Goal: Ask a question

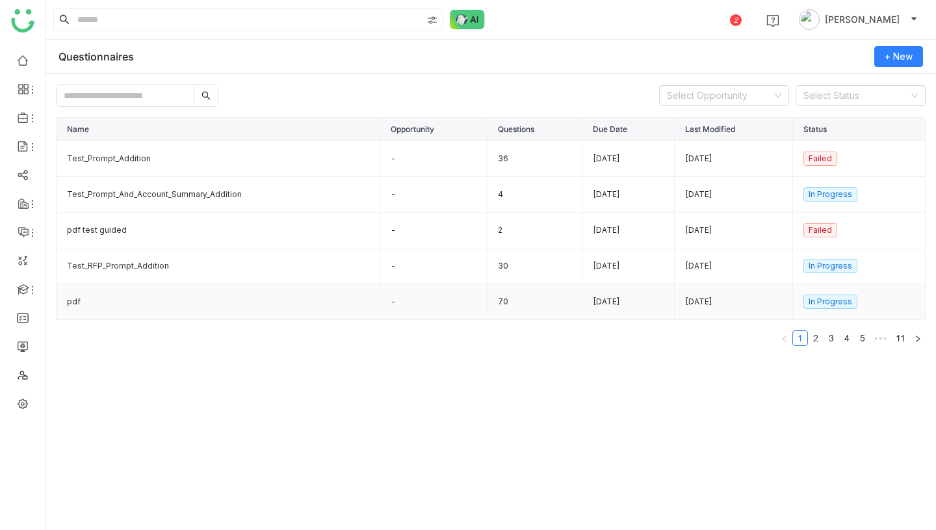
click at [497, 303] on td "70" at bounding box center [536, 302] width 96 height 36
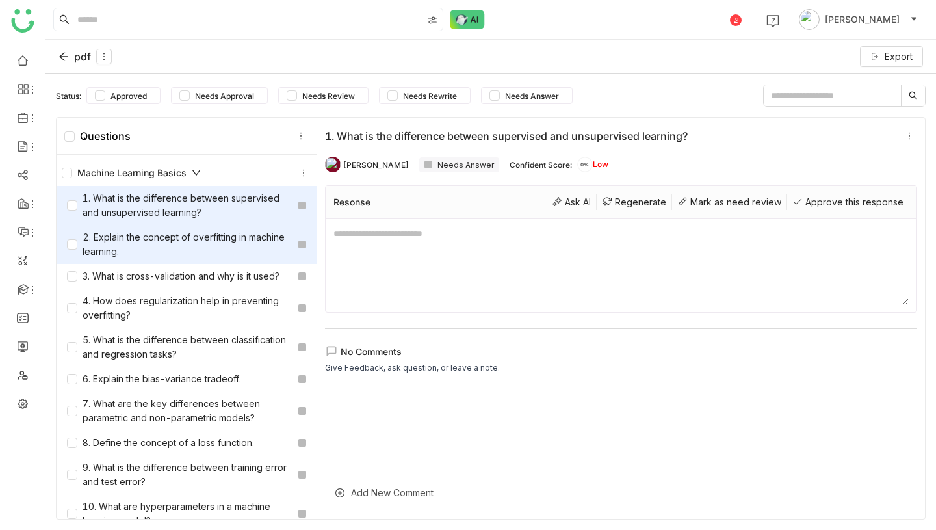
click at [230, 245] on div "2. Explain the concept of overfitting in machine learning." at bounding box center [180, 244] width 226 height 29
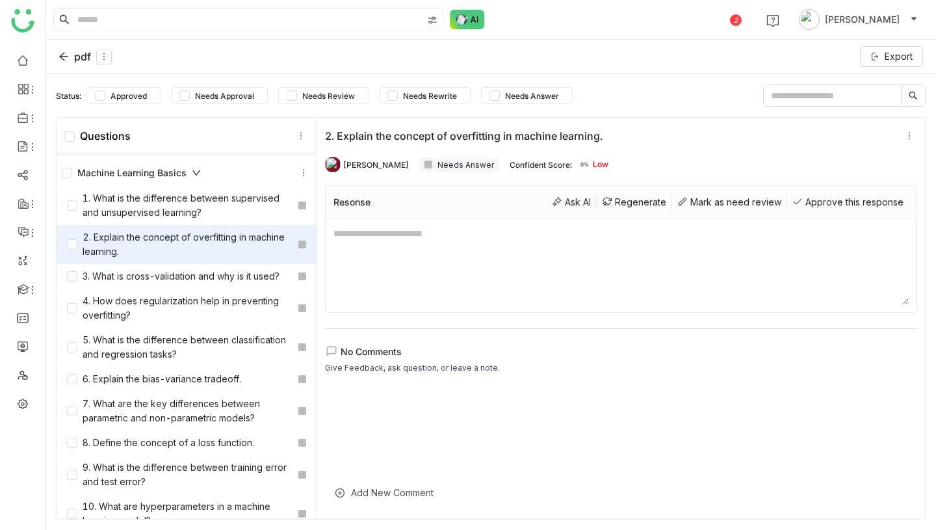
click at [66, 56] on icon at bounding box center [63, 57] width 8 height 8
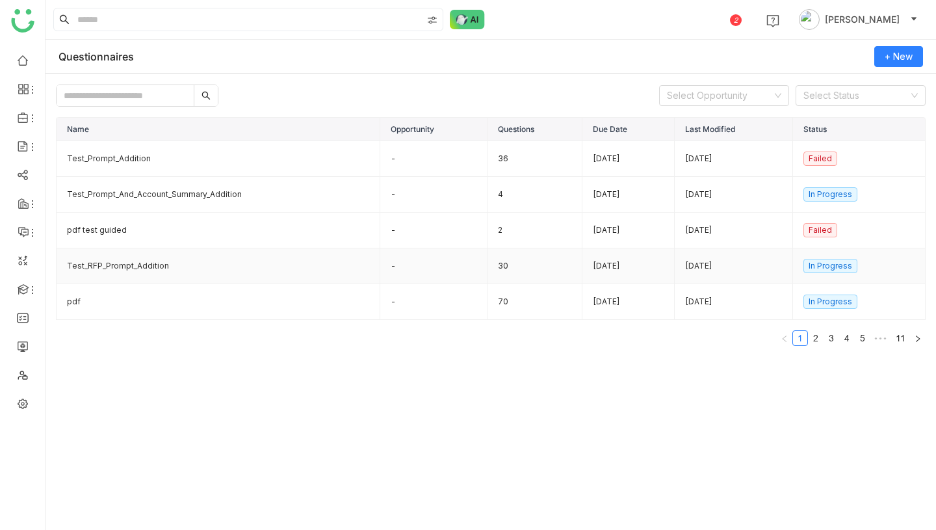
click at [255, 262] on td "Test_RFP_Prompt_Addition" at bounding box center [219, 266] width 324 height 36
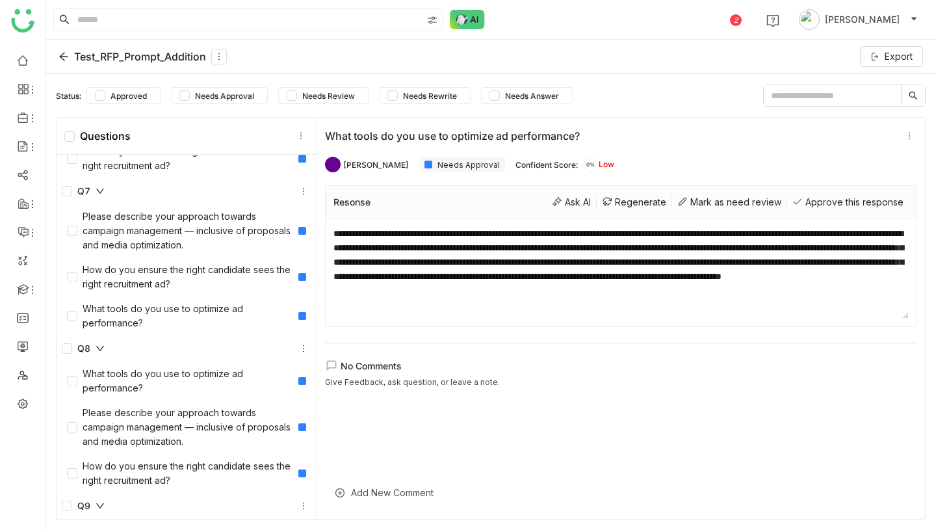
scroll to position [1217, 0]
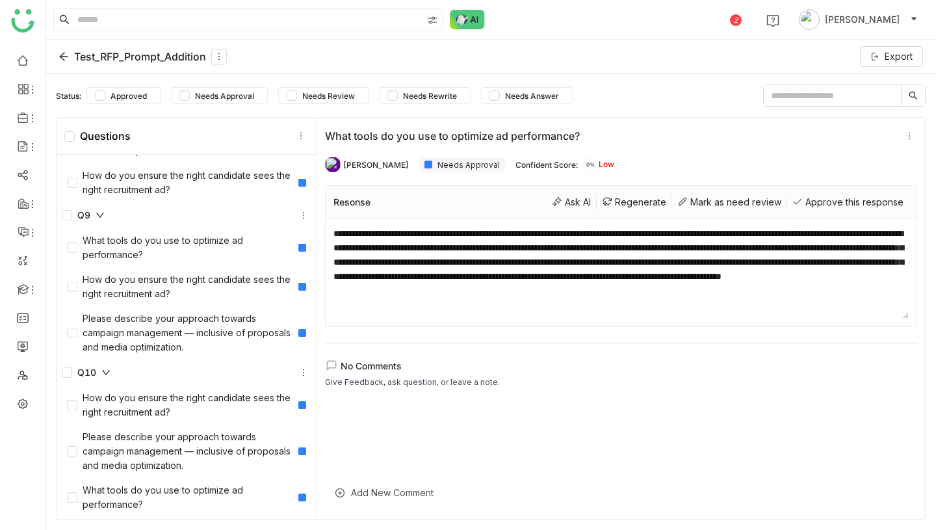
click at [74, 55] on div "Test_RFP_Prompt_Addition" at bounding box center [143, 57] width 168 height 16
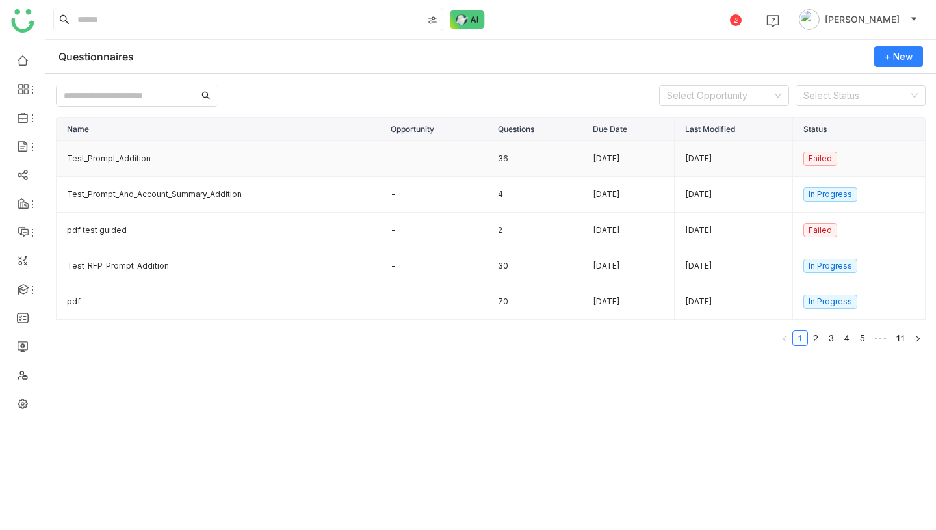
click at [338, 164] on td "Test_Prompt_Addition" at bounding box center [219, 159] width 324 height 36
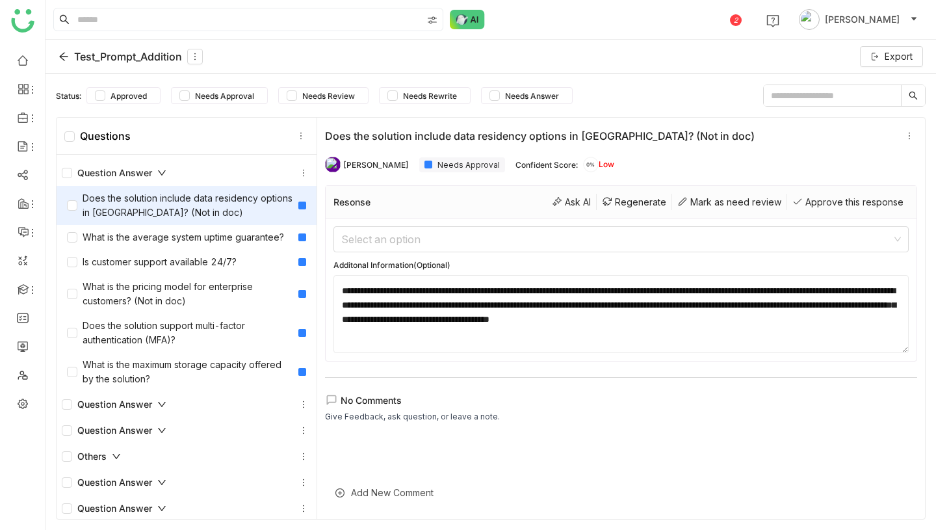
click at [82, 51] on div "Test_Prompt_Addition" at bounding box center [131, 57] width 144 height 16
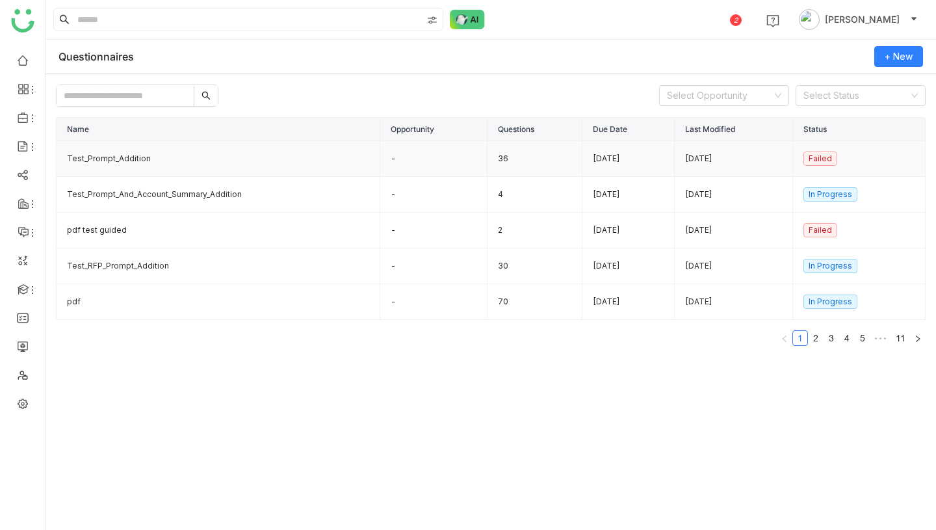
click at [175, 164] on td "Test_Prompt_Addition" at bounding box center [219, 159] width 324 height 36
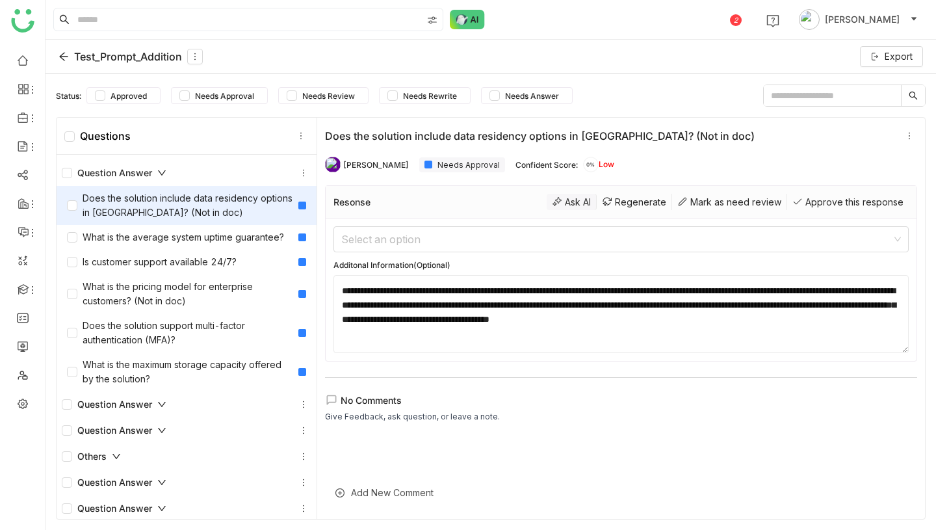
click at [572, 202] on div "Ask AI" at bounding box center [572, 202] width 50 height 16
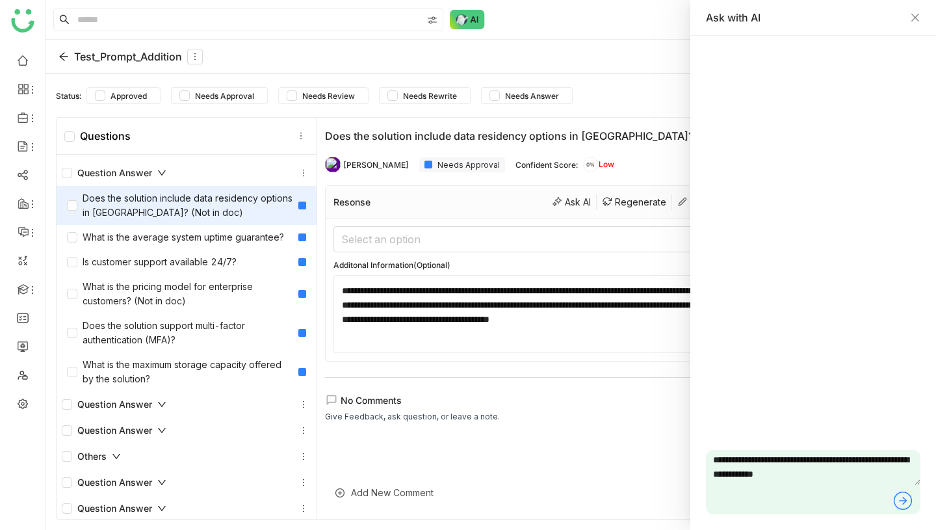
click at [903, 503] on icon at bounding box center [903, 500] width 21 height 21
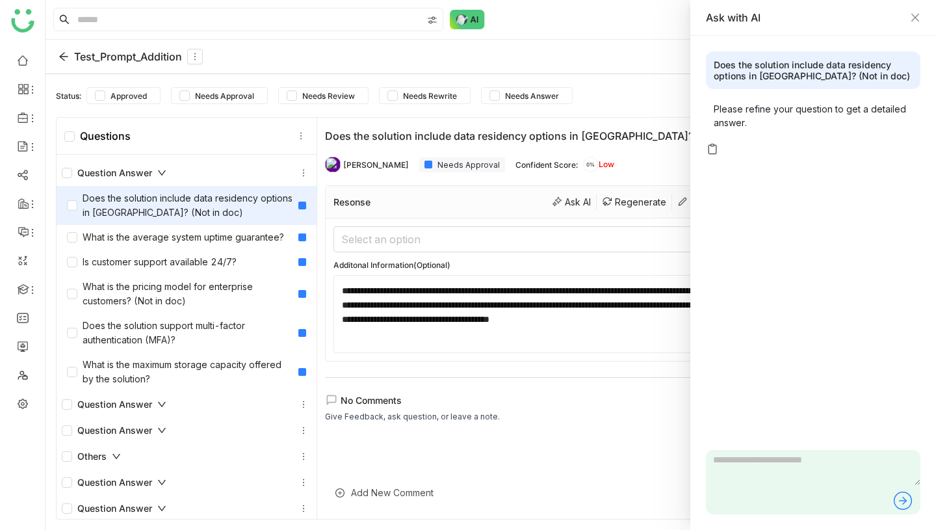
click at [750, 476] on textarea at bounding box center [813, 467] width 215 height 35
type textarea "**********"
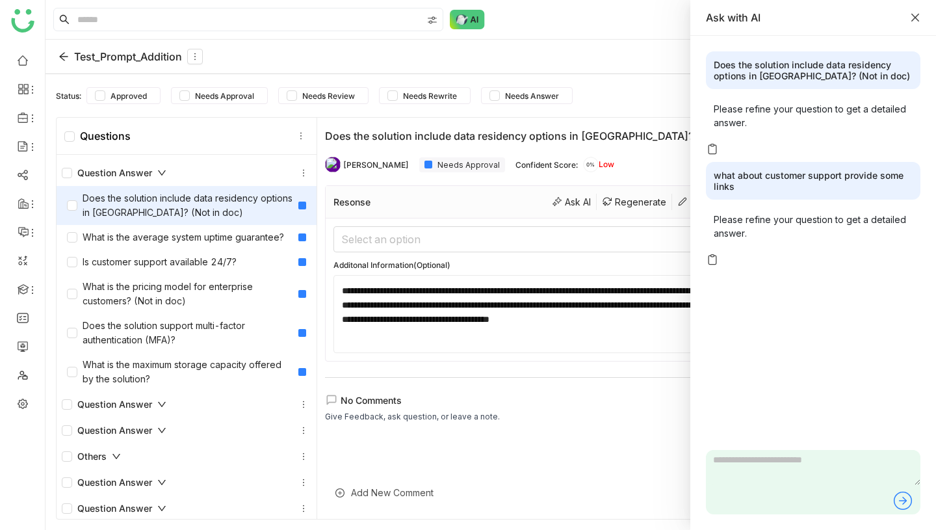
click at [916, 18] on icon "Close" at bounding box center [916, 18] width 8 height 8
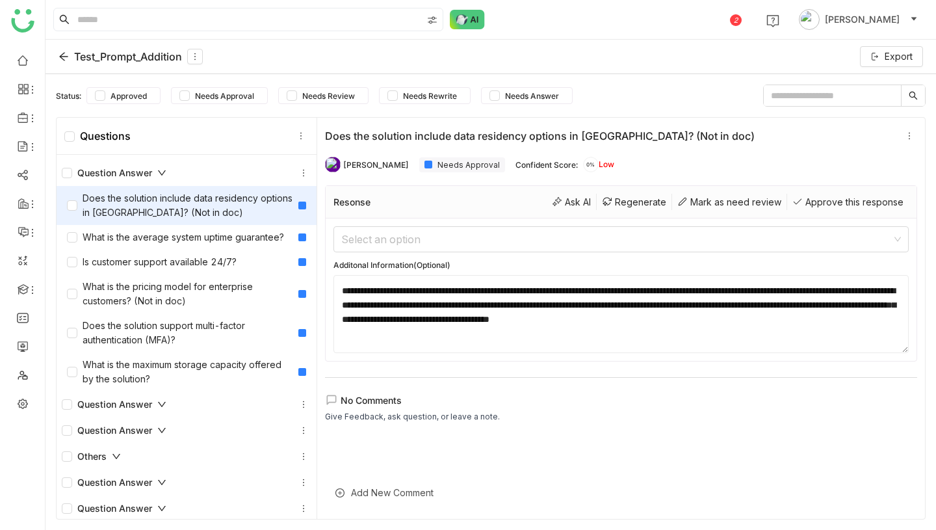
click at [85, 55] on div "Test_Prompt_Addition" at bounding box center [131, 57] width 144 height 16
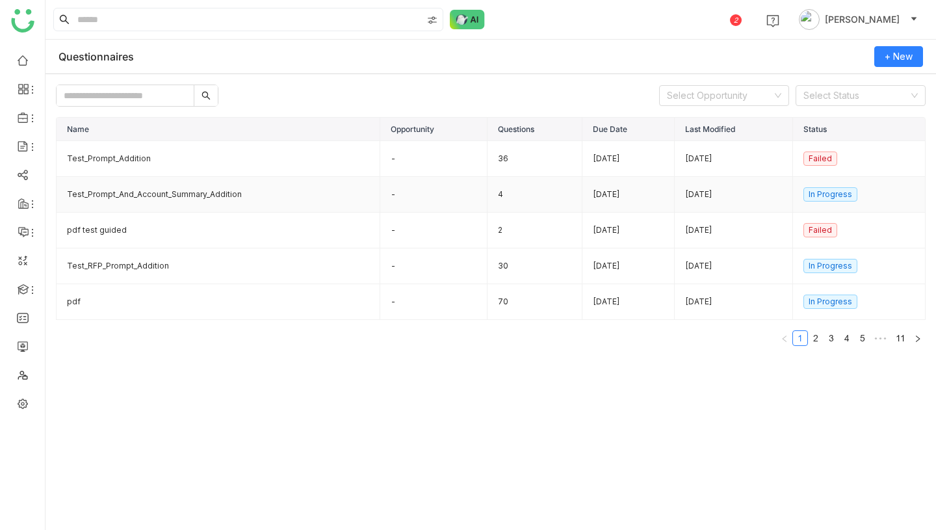
click at [181, 194] on td "Test_Prompt_And_Account_Summary_Addition" at bounding box center [219, 195] width 324 height 36
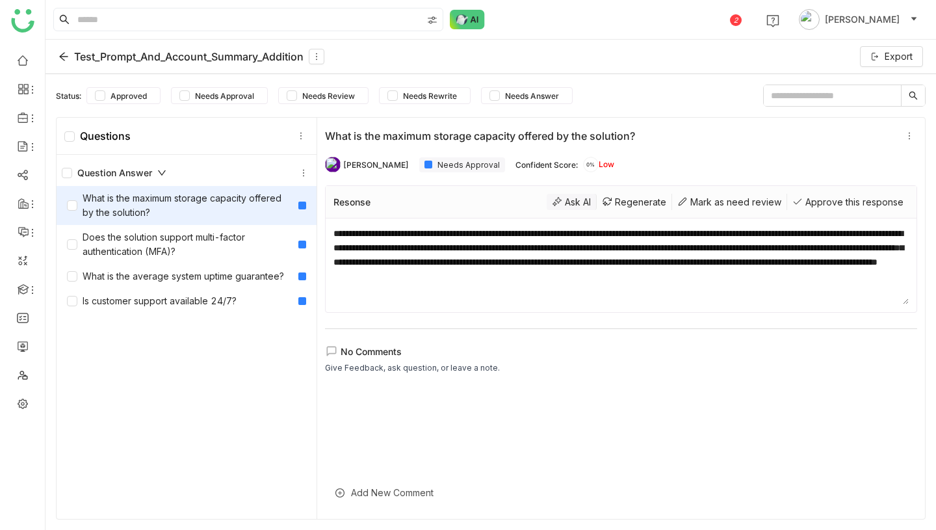
click at [574, 198] on div "Ask AI" at bounding box center [572, 202] width 50 height 16
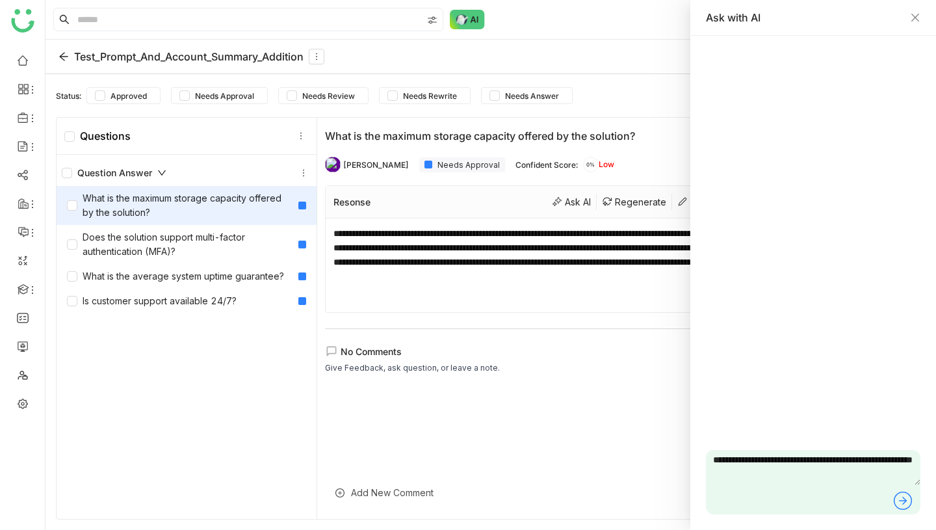
click at [845, 476] on textarea "**********" at bounding box center [813, 467] width 215 height 35
type textarea "**********"
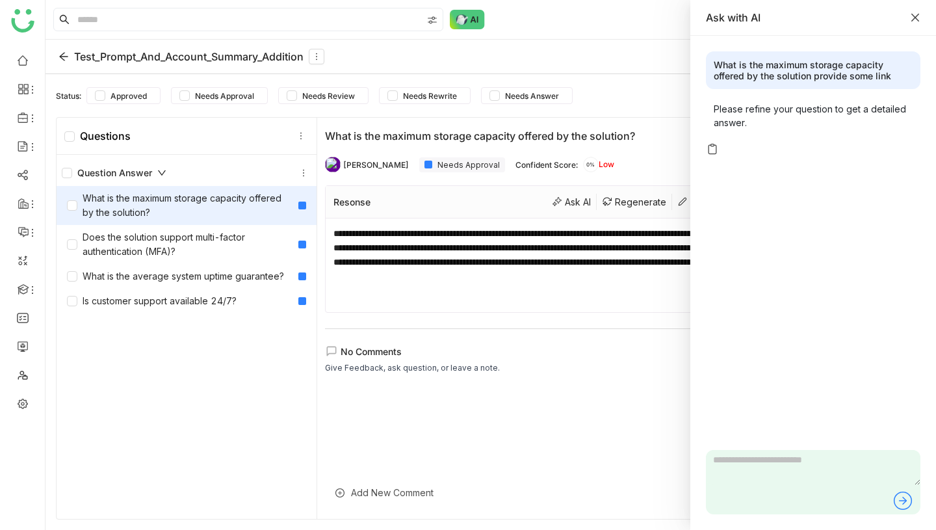
click at [910, 18] on icon "Close" at bounding box center [915, 17] width 10 height 10
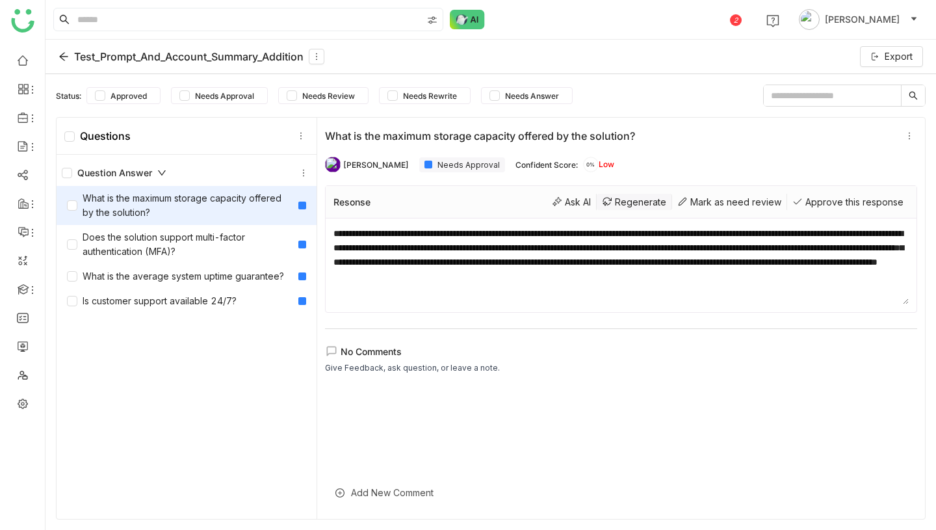
click at [632, 205] on div "Regenerate" at bounding box center [634, 202] width 75 height 16
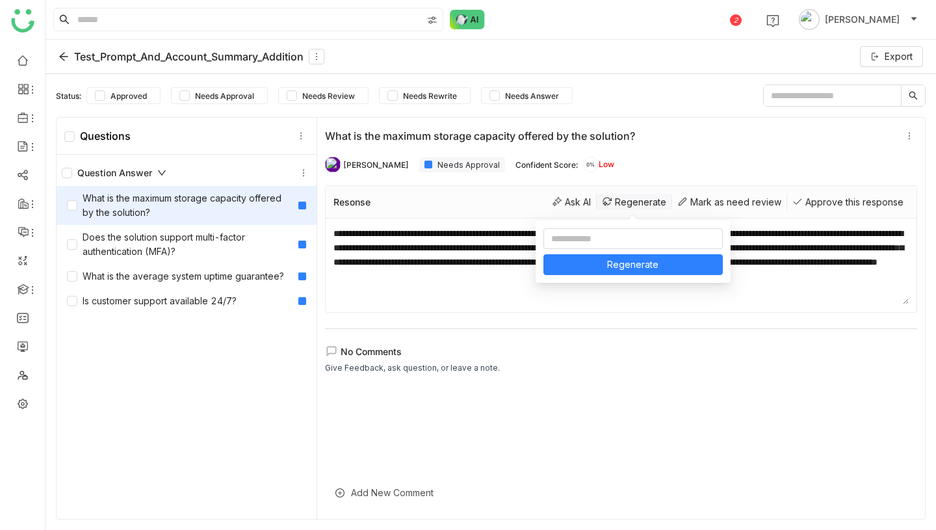
click at [635, 196] on div "Regenerate" at bounding box center [634, 202] width 75 height 16
click at [642, 171] on div "[PERSON_NAME][DEMOGRAPHIC_DATA] Needs Approval Confident Score: 0% Low" at bounding box center [621, 165] width 592 height 26
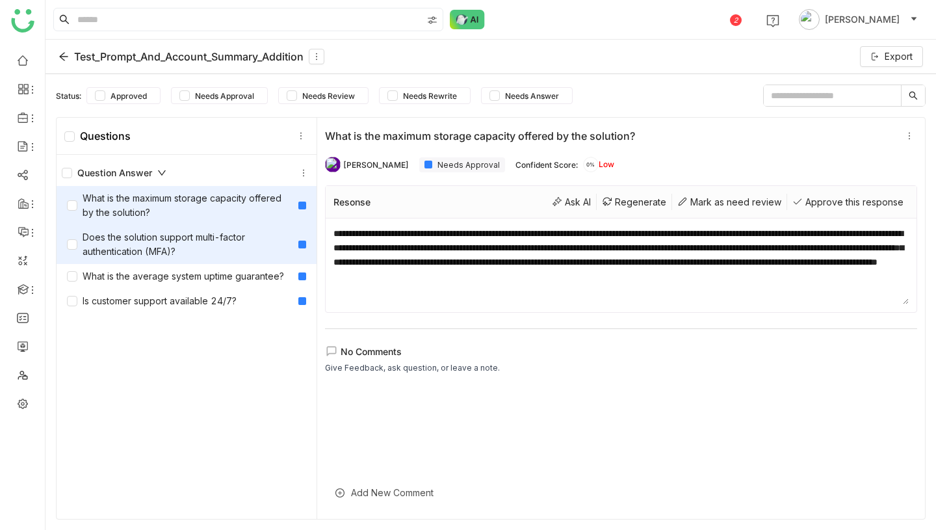
click at [193, 241] on div "Does the solution support multi-factor authentication (MFA)?" at bounding box center [180, 244] width 226 height 29
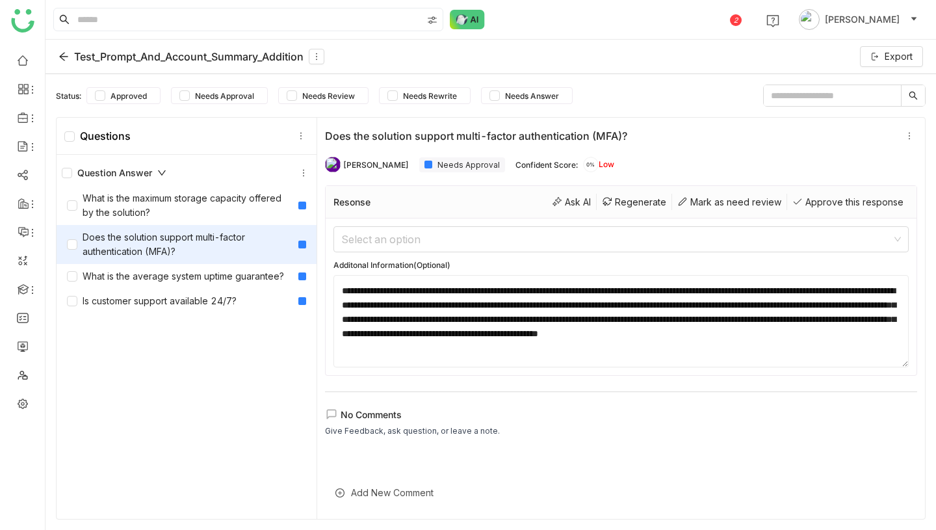
click at [65, 49] on div "Test_Prompt_And_Account_Summary_Addition" at bounding box center [192, 57] width 266 height 16
